Goal: Task Accomplishment & Management: Manage account settings

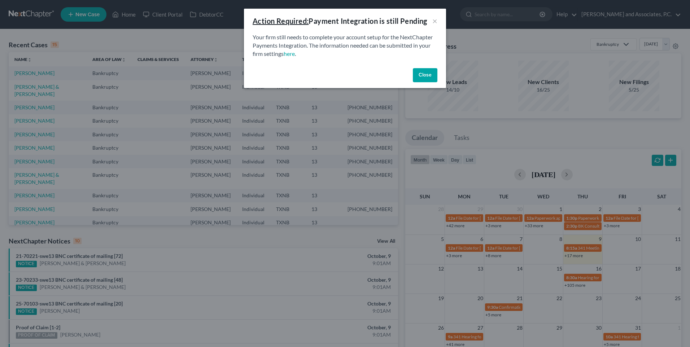
click at [422, 77] on button "Close" at bounding box center [425, 75] width 25 height 14
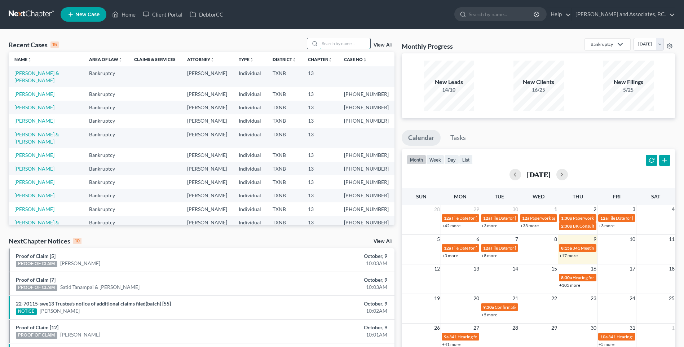
click at [330, 44] on input "search" at bounding box center [345, 43] width 51 height 10
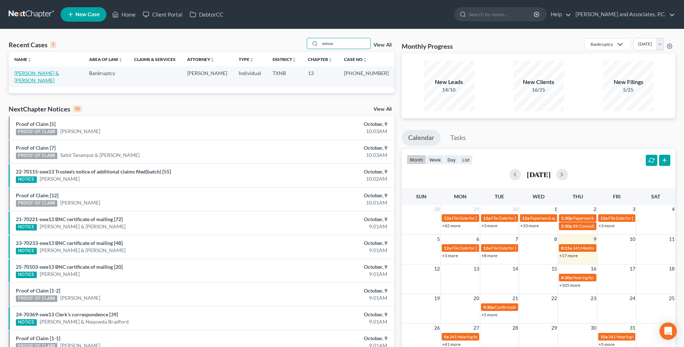
type input "minor"
click at [41, 75] on link "[PERSON_NAME] & [PERSON_NAME]" at bounding box center [36, 76] width 45 height 13
click at [40, 75] on link "[PERSON_NAME] & [PERSON_NAME]" at bounding box center [36, 76] width 45 height 13
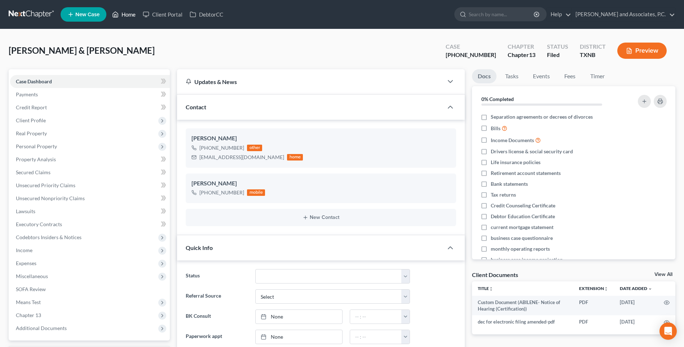
click at [127, 17] on link "Home" at bounding box center [124, 14] width 31 height 13
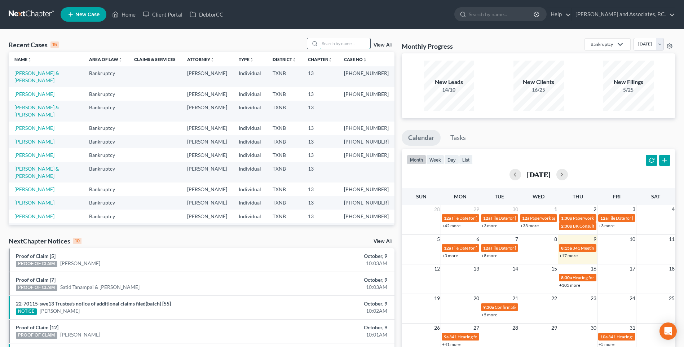
click at [338, 45] on input "search" at bounding box center [345, 43] width 51 height 10
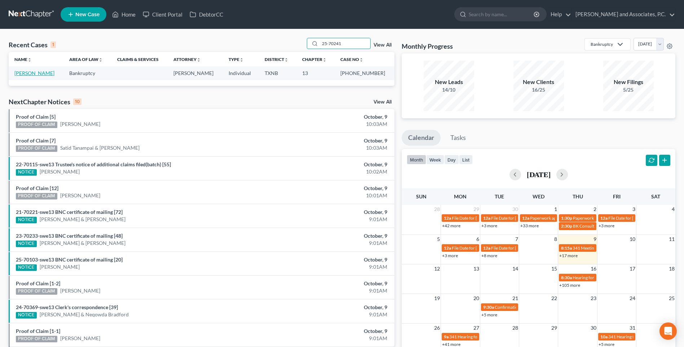
type input "25-70241"
click at [45, 72] on link "[PERSON_NAME]" at bounding box center [34, 73] width 40 height 6
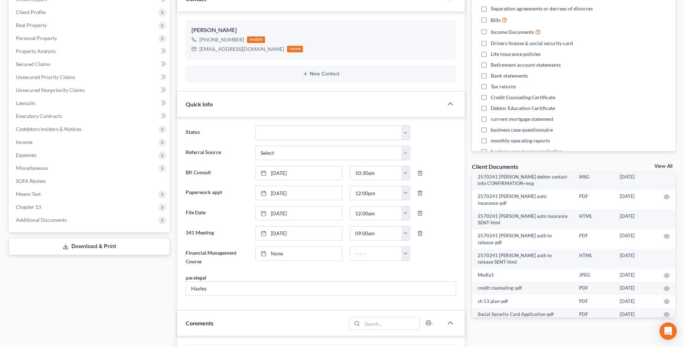
scroll to position [361, 0]
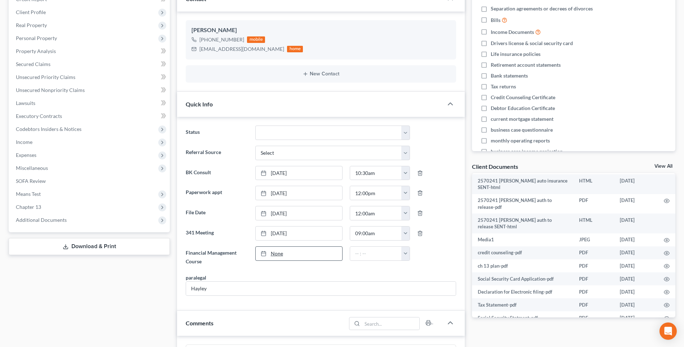
click at [275, 253] on link "None" at bounding box center [299, 254] width 87 height 14
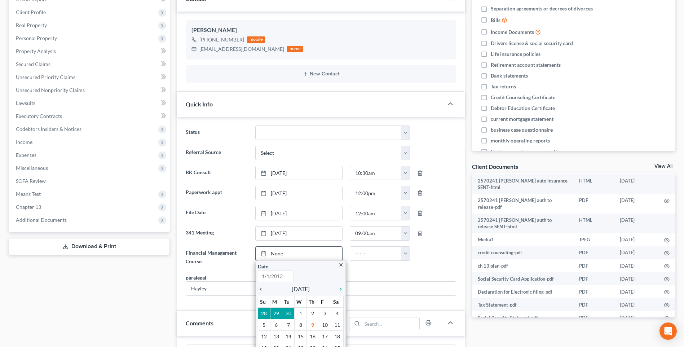
click at [260, 288] on icon "chevron_left" at bounding box center [262, 289] width 9 height 6
type input "[DATE]"
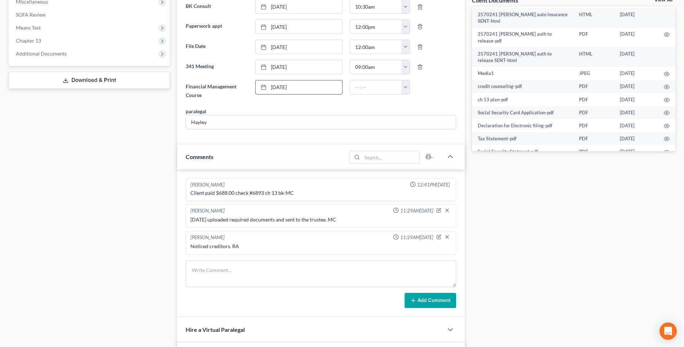
scroll to position [289, 0]
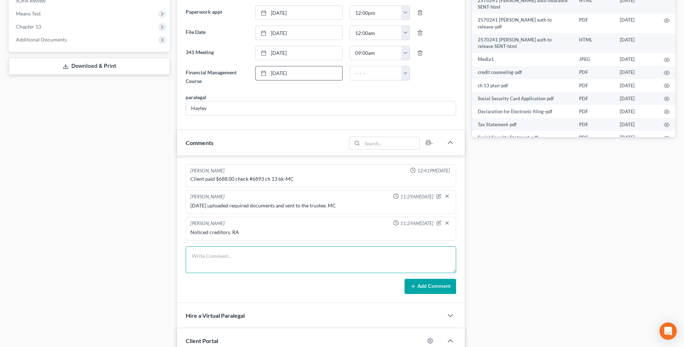
click at [197, 264] on textarea at bounding box center [321, 259] width 271 height 27
type textarea "Set up file and mailed copy of petition to the client. RA"
click at [442, 291] on button "Add Comment" at bounding box center [431, 286] width 52 height 15
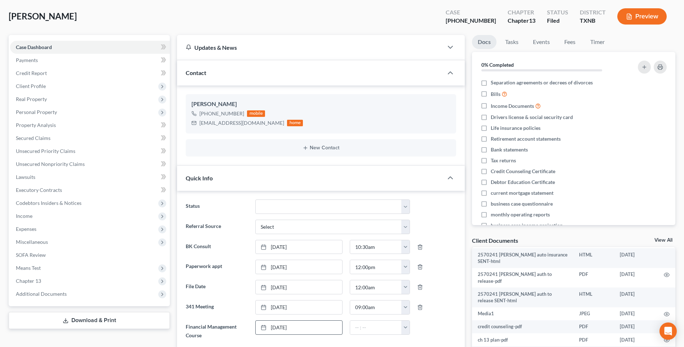
scroll to position [0, 0]
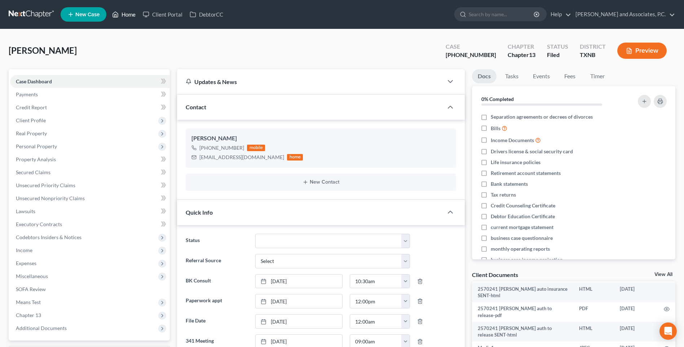
click at [129, 14] on link "Home" at bounding box center [124, 14] width 31 height 13
